Goal: Navigation & Orientation: Find specific page/section

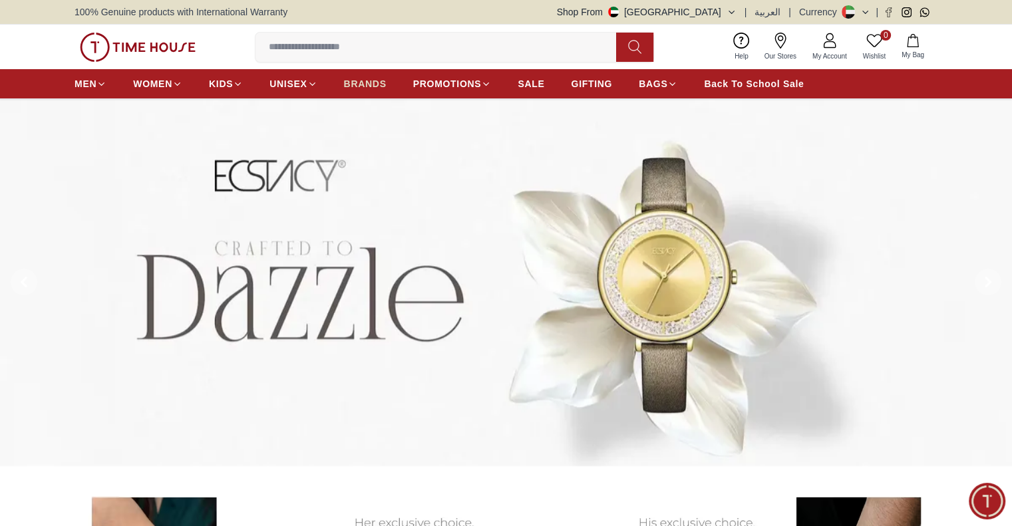
click at [373, 82] on span "BRANDS" at bounding box center [365, 83] width 43 height 13
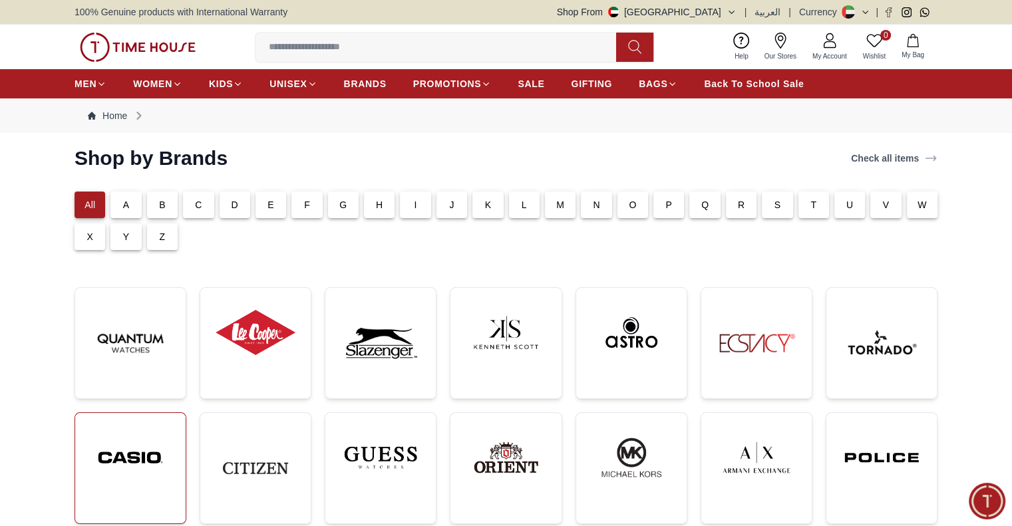
click at [151, 432] on img at bounding box center [130, 458] width 89 height 68
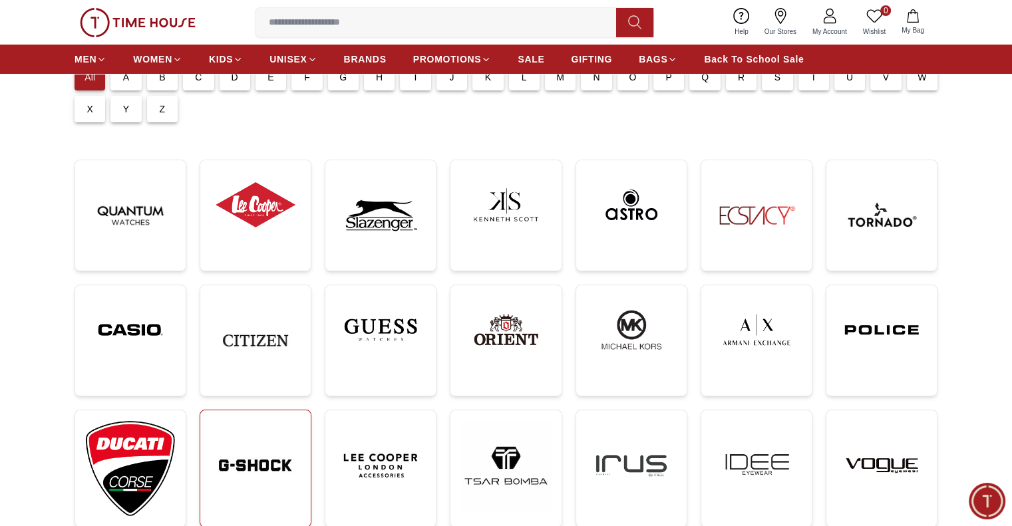
scroll to position [266, 0]
